Goal: Task Accomplishment & Management: Complete application form

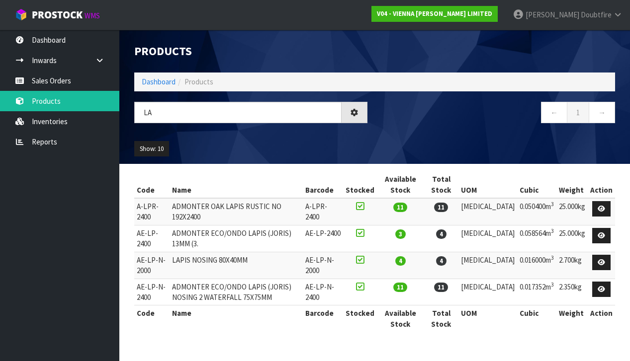
type input "L"
type input "W"
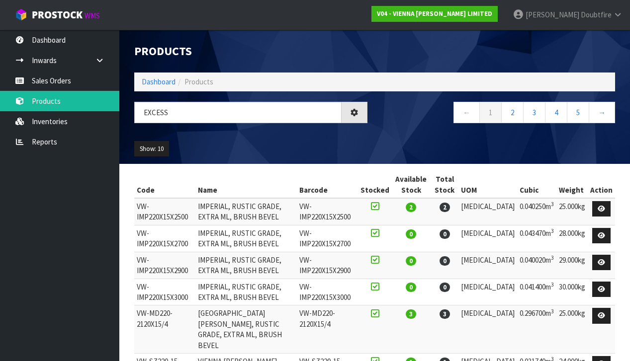
type input "EXCESS"
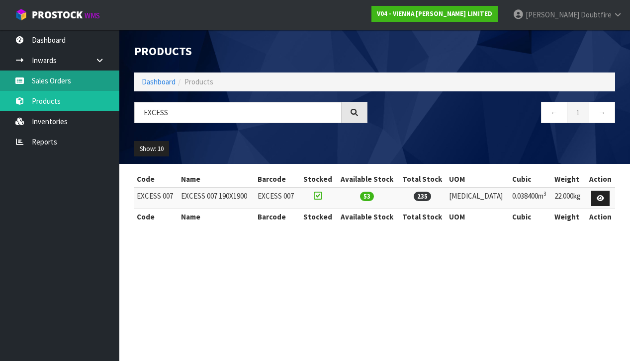
click at [51, 84] on link "Sales Orders" at bounding box center [59, 81] width 119 height 20
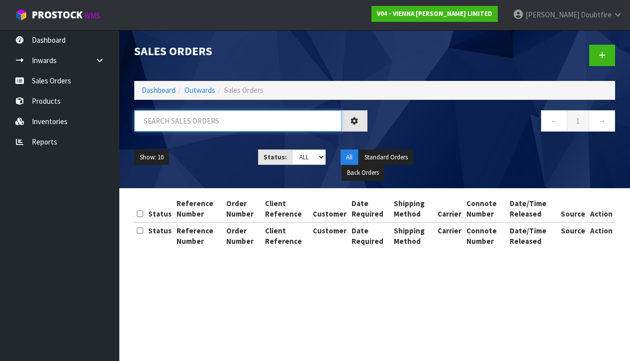
click at [184, 118] on input "text" at bounding box center [237, 120] width 207 height 21
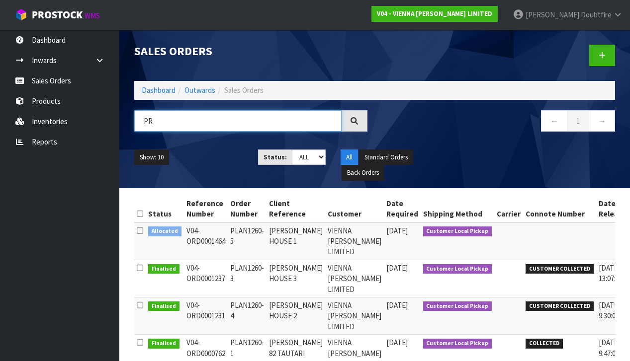
type input "P"
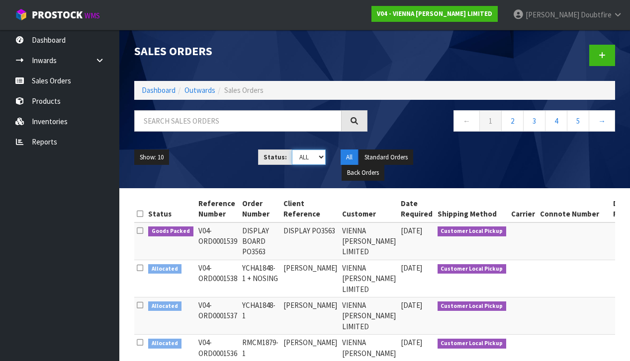
select select "string:5"
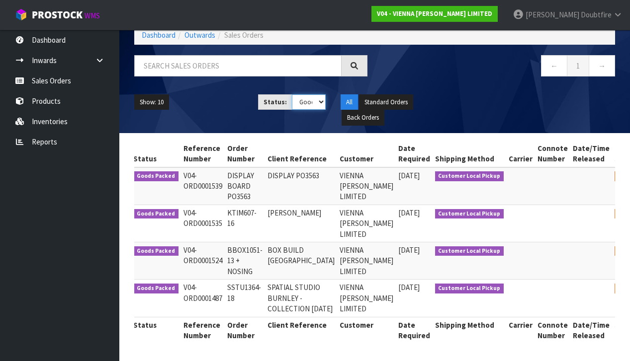
scroll to position [0, 14]
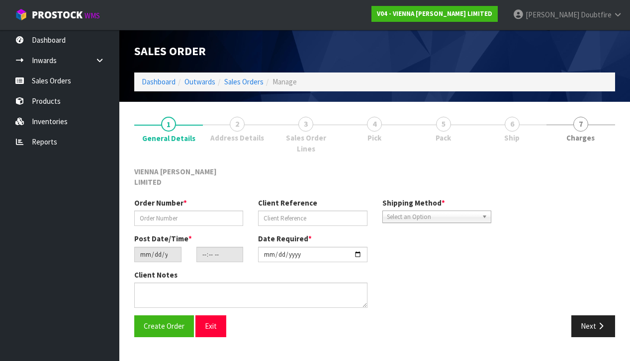
type input "BBOX1051-13 + NOSING"
type input "BOX BUILD [GEOGRAPHIC_DATA]"
type input "[DATE]"
type input "12:35:00.000"
type input "[DATE]"
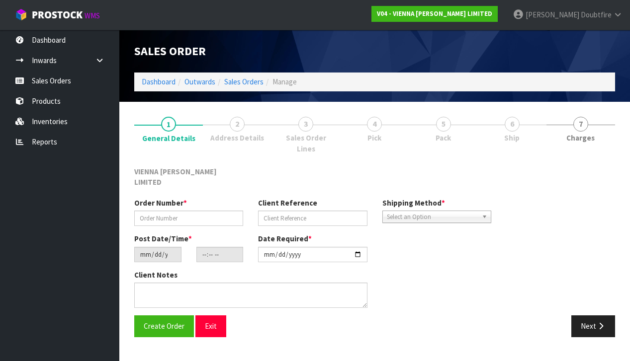
type textarea "BOX BUILD [GEOGRAPHIC_DATA]"
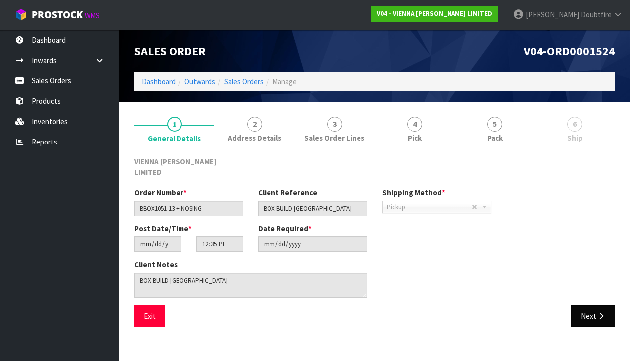
click at [602, 313] on icon "button" at bounding box center [600, 316] width 9 height 7
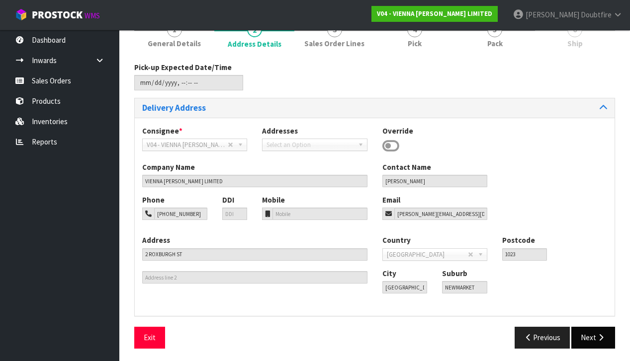
scroll to position [94, 0]
click at [596, 334] on icon "button" at bounding box center [600, 337] width 9 height 7
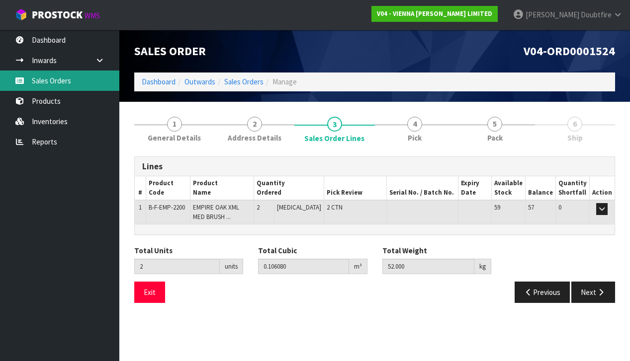
click at [51, 82] on link "Sales Orders" at bounding box center [59, 81] width 119 height 20
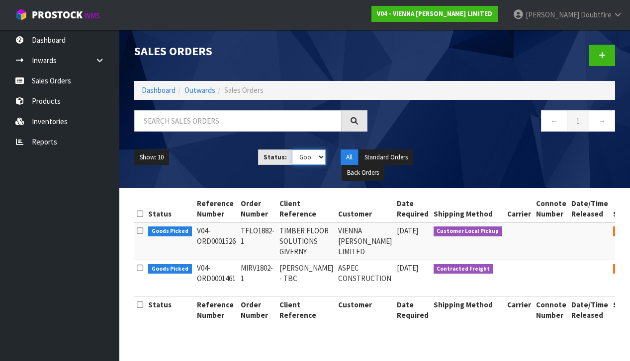
scroll to position [0, 0]
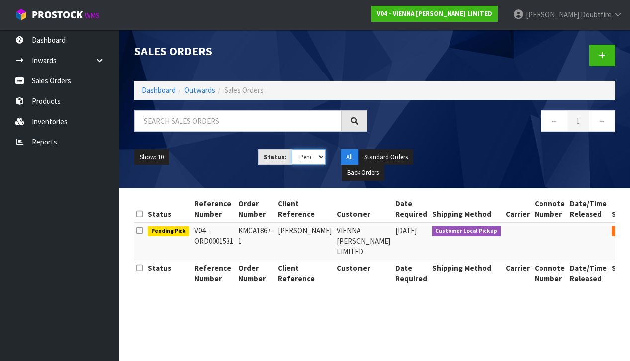
select select "string:2"
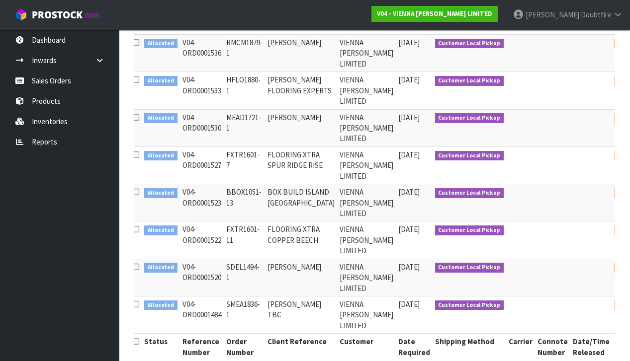
scroll to position [0, 3]
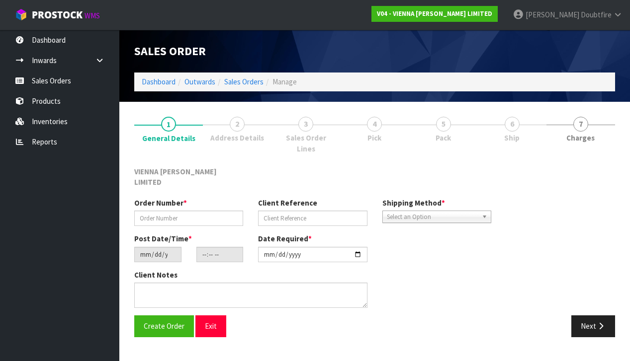
type input "BBOX1051-13"
type input "BOX BUILD ISLAND [GEOGRAPHIC_DATA]"
type input "[DATE]"
type input "12:31:00.000"
type input "[DATE]"
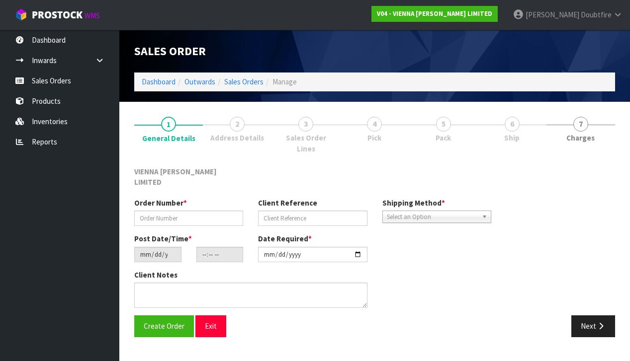
type textarea "BOX BUILD ISLAND [GEOGRAPHIC_DATA]"
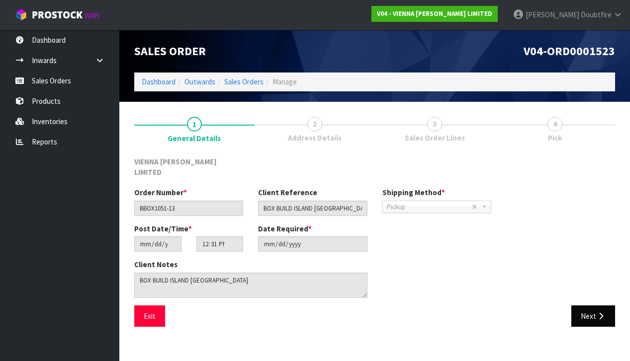
click at [597, 313] on icon "button" at bounding box center [600, 316] width 9 height 7
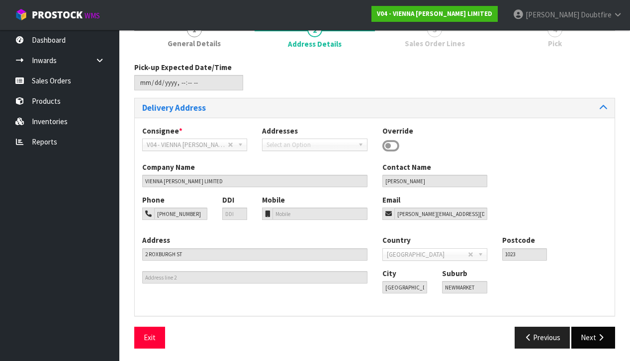
scroll to position [94, 0]
click at [595, 336] on button "Next" at bounding box center [593, 337] width 44 height 21
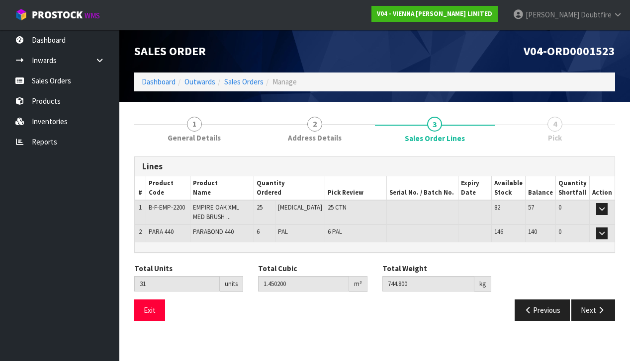
scroll to position [0, 0]
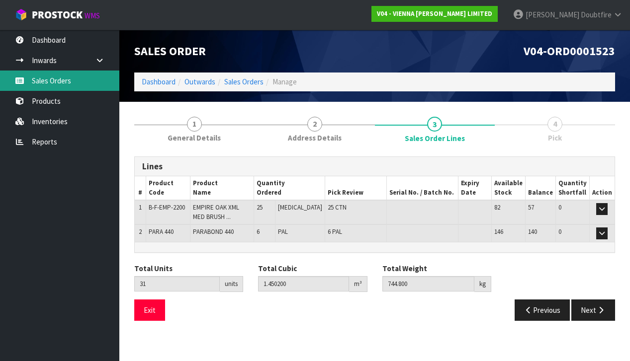
click at [66, 85] on link "Sales Orders" at bounding box center [59, 81] width 119 height 20
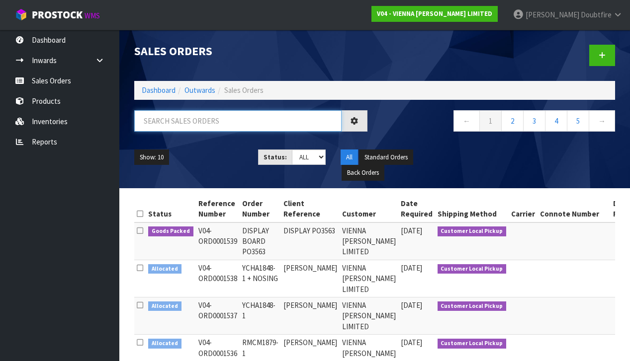
click at [214, 117] on input "text" at bounding box center [237, 120] width 207 height 21
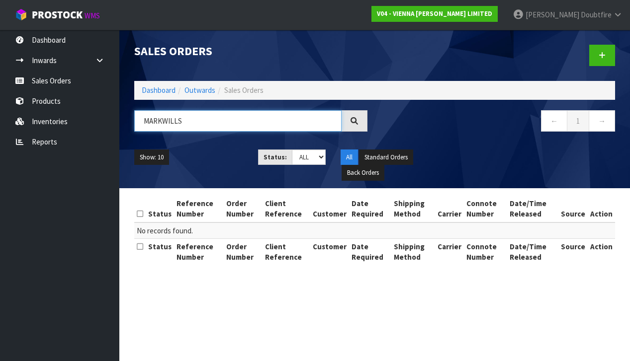
click at [163, 121] on input "MARKWILLS" at bounding box center [237, 120] width 207 height 21
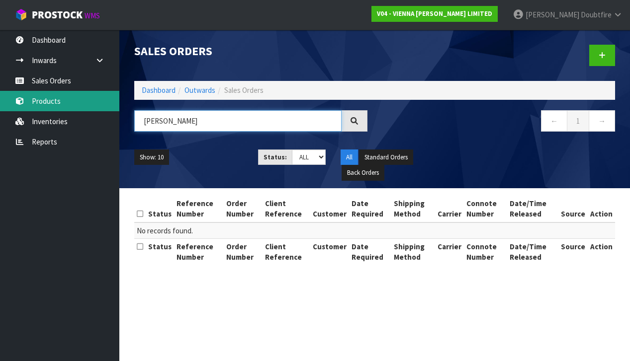
type input "[PERSON_NAME]"
click at [68, 106] on link "Products" at bounding box center [59, 101] width 119 height 20
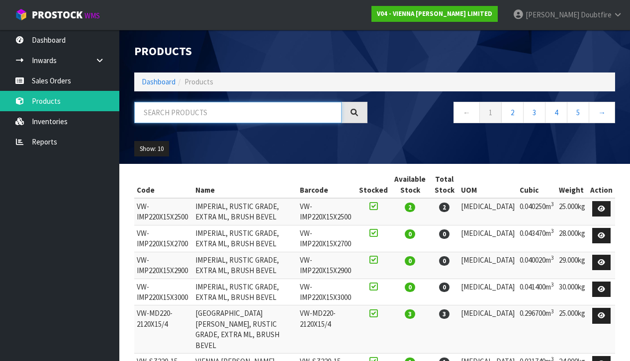
click at [163, 115] on input "text" at bounding box center [237, 112] width 207 height 21
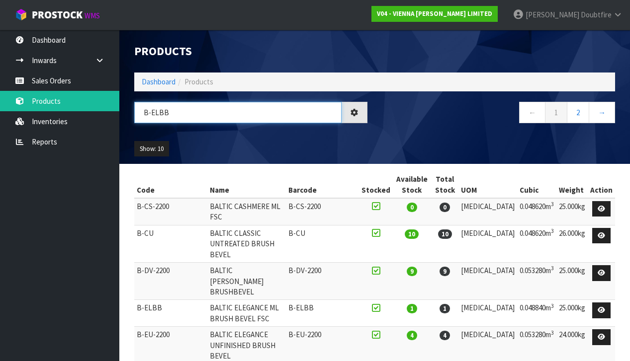
type input "B-ELBB"
